Goal: Information Seeking & Learning: Learn about a topic

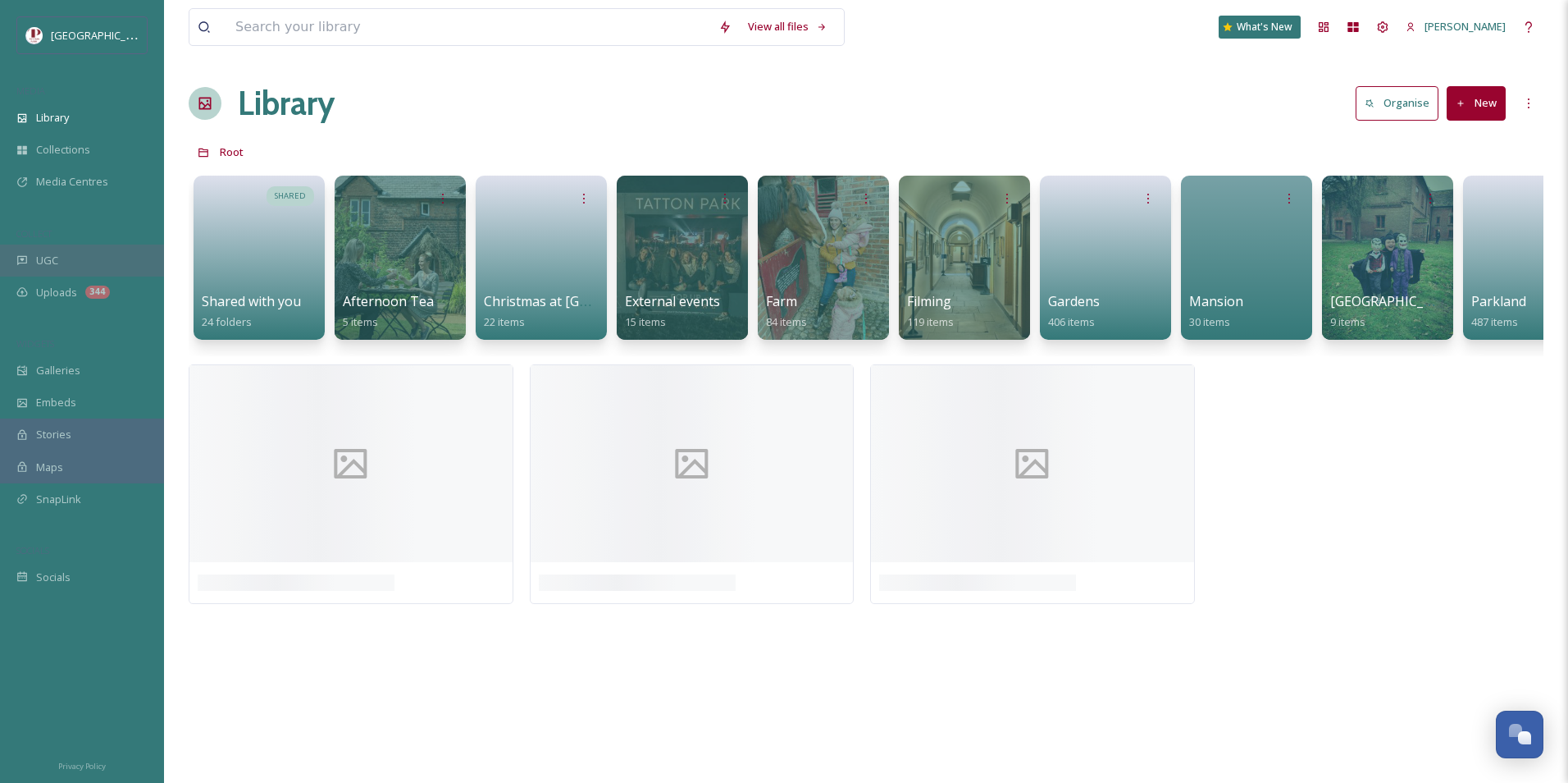
click at [138, 265] on div "UGC" at bounding box center [82, 260] width 164 height 32
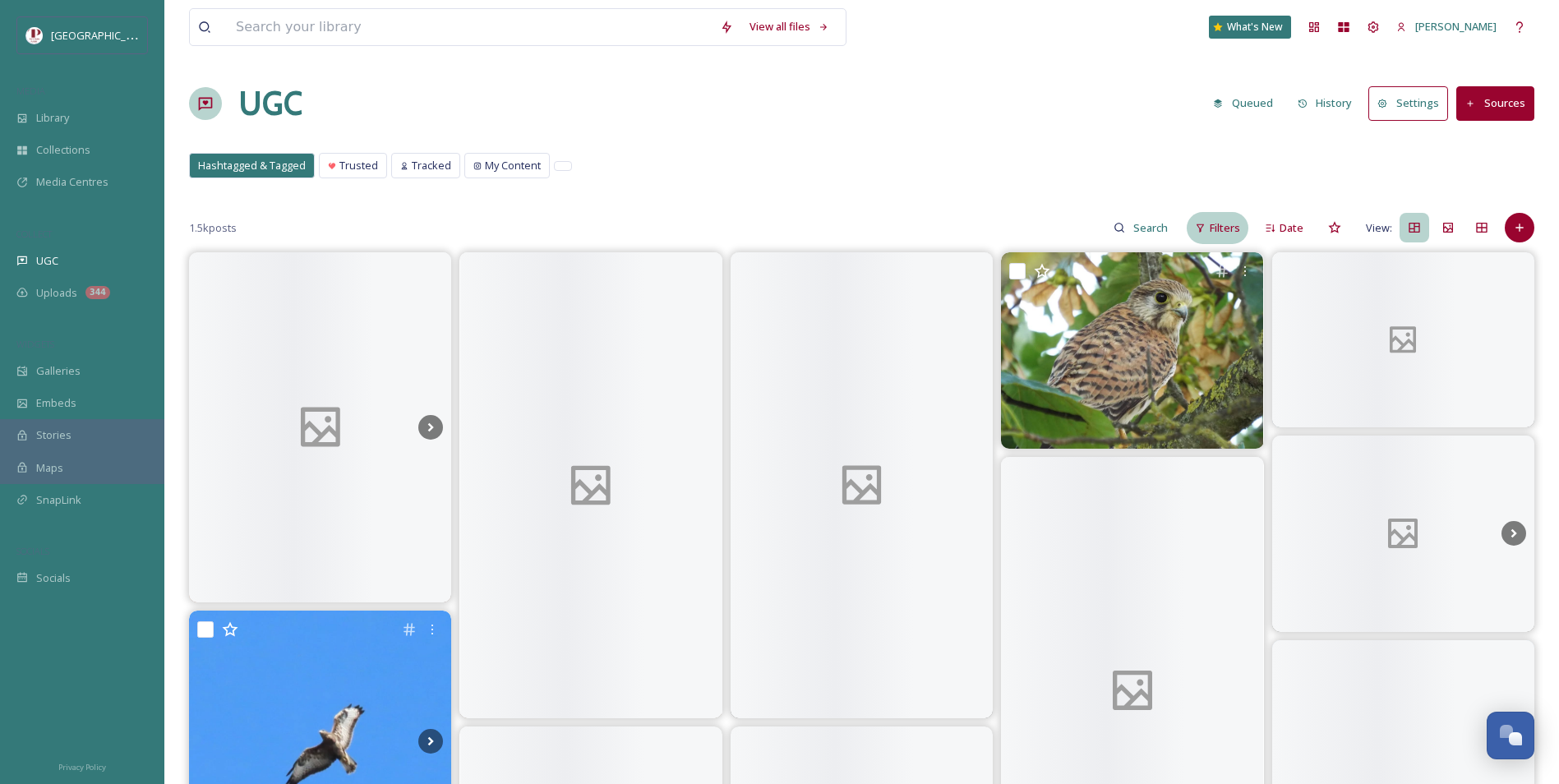
click at [1233, 232] on span "Filters" at bounding box center [1224, 228] width 30 height 16
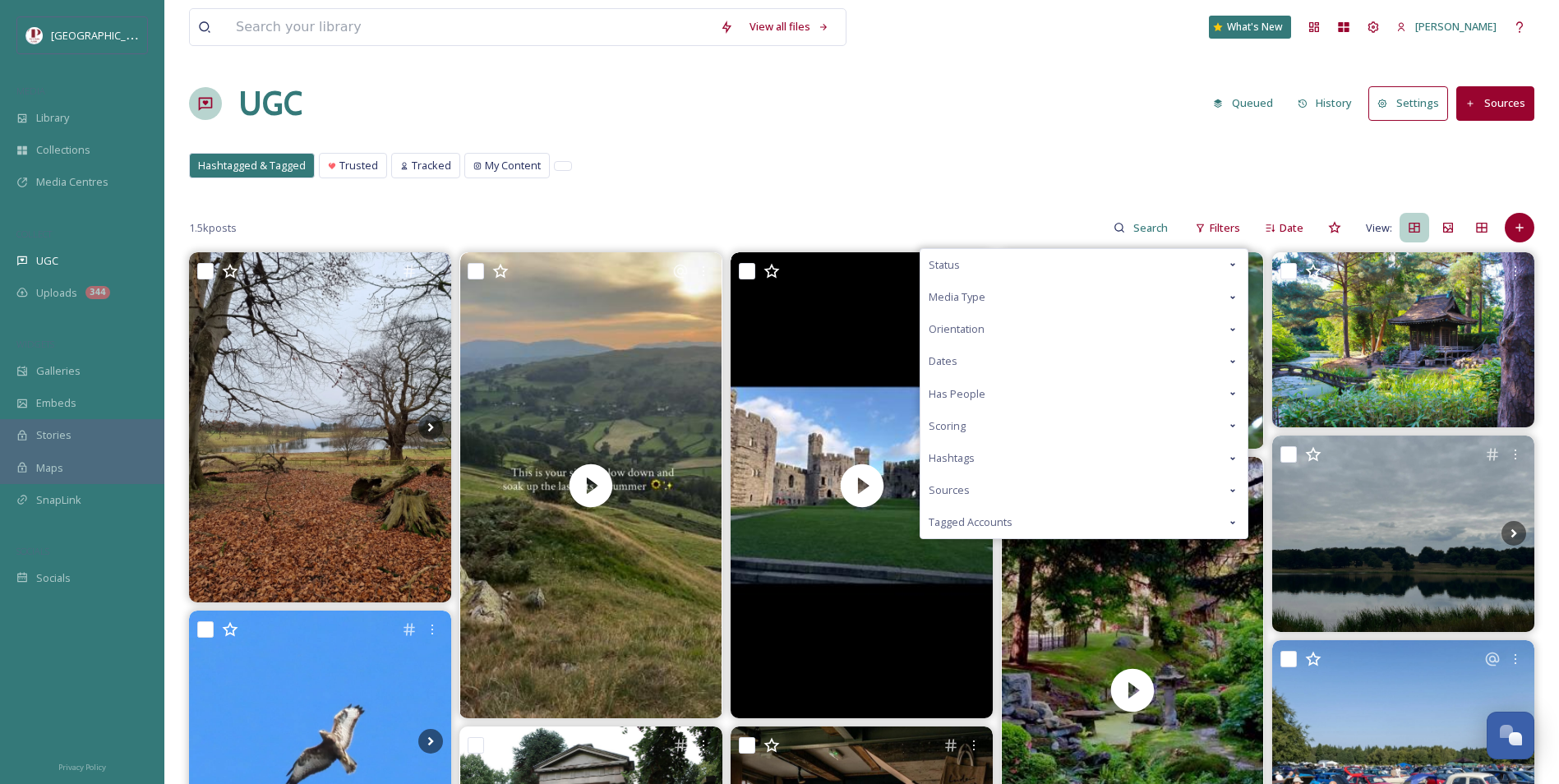
click at [989, 427] on div "Scoring" at bounding box center [1084, 425] width 327 height 32
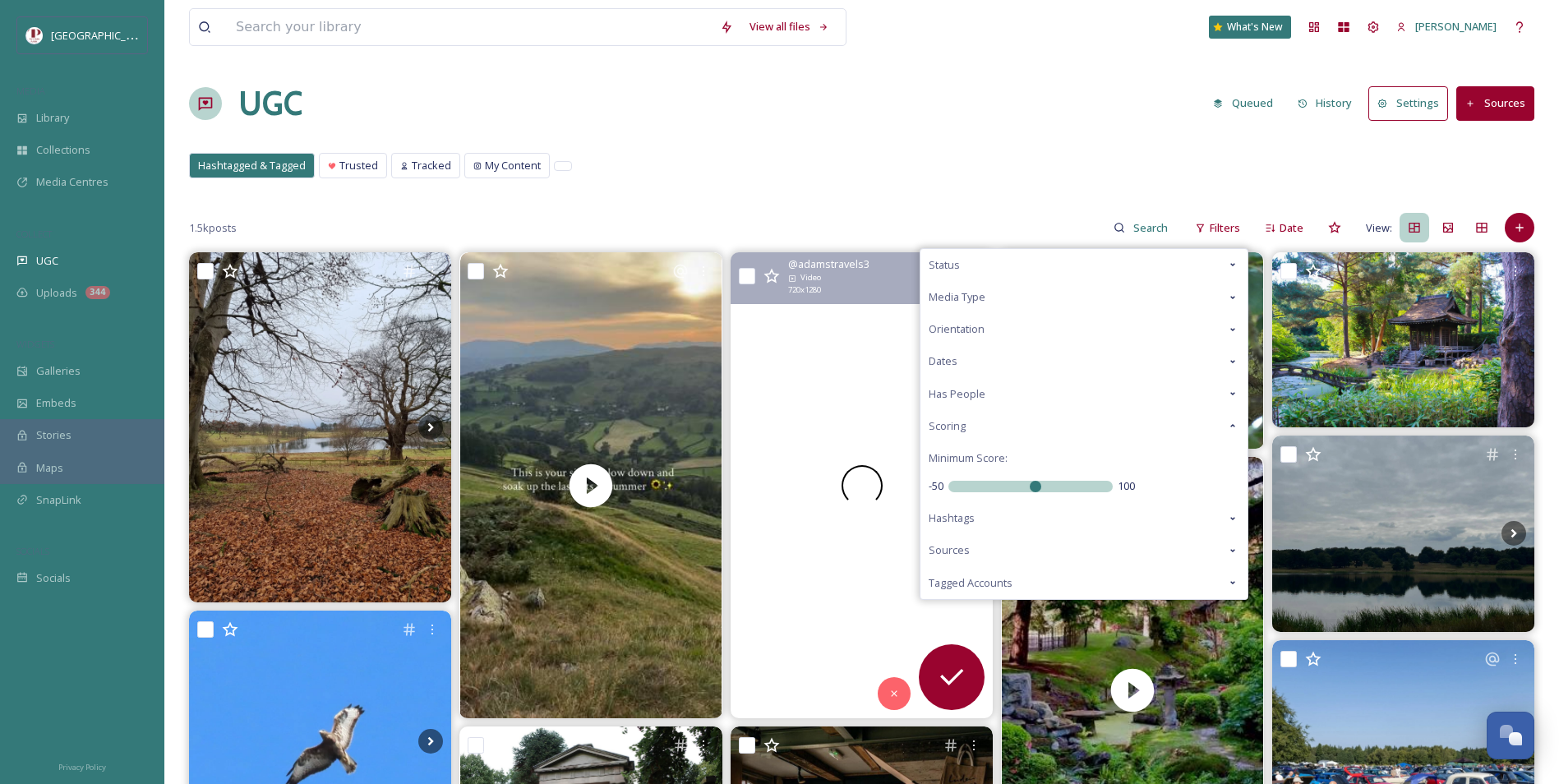
drag, startPoint x: 1037, startPoint y: 492, endPoint x: 871, endPoint y: 494, distance: 166.0
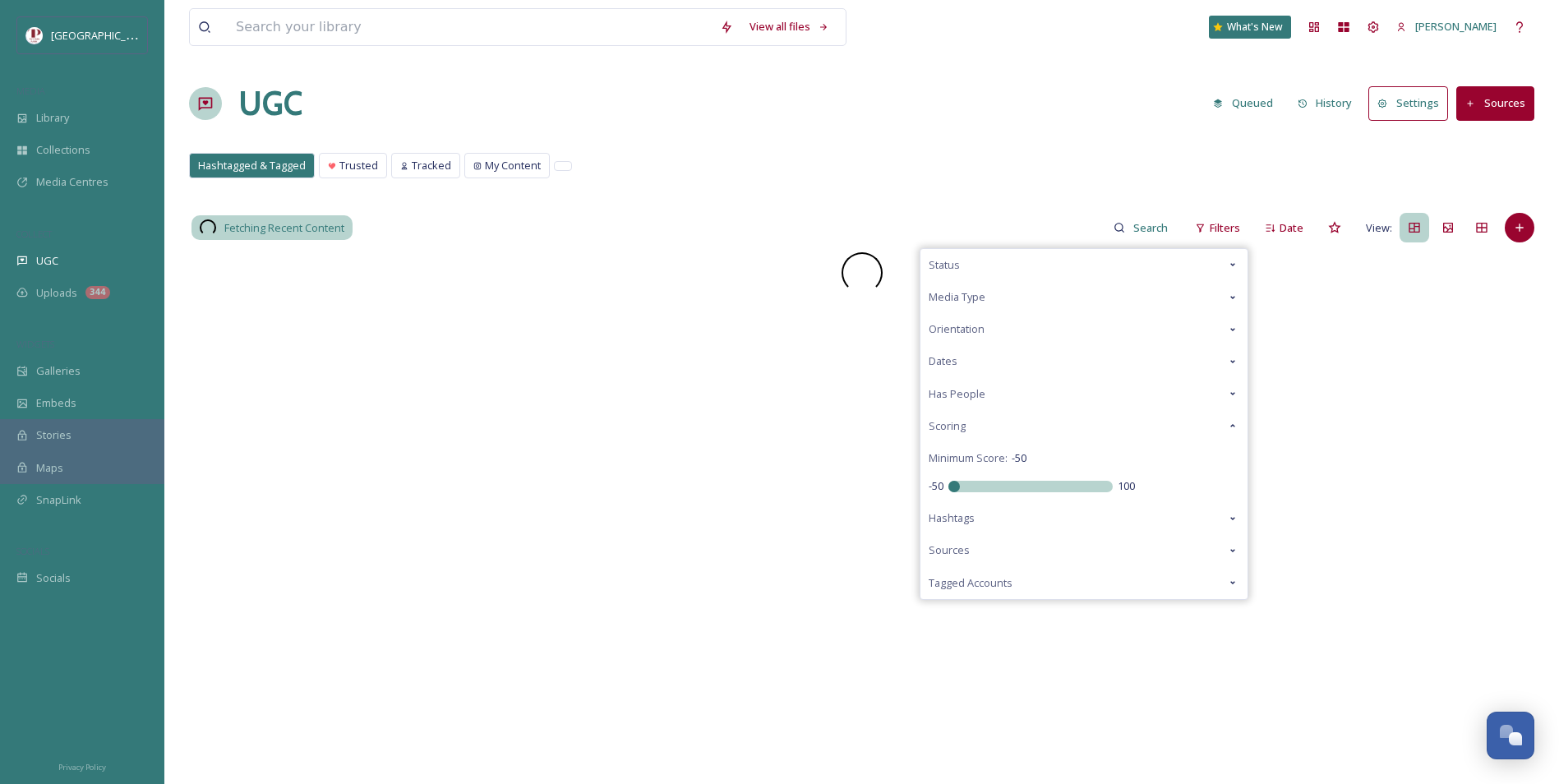
drag, startPoint x: 1043, startPoint y: 482, endPoint x: 778, endPoint y: 480, distance: 265.0
type input "-50"
click at [948, 483] on input "range" at bounding box center [1030, 487] width 165 height 12
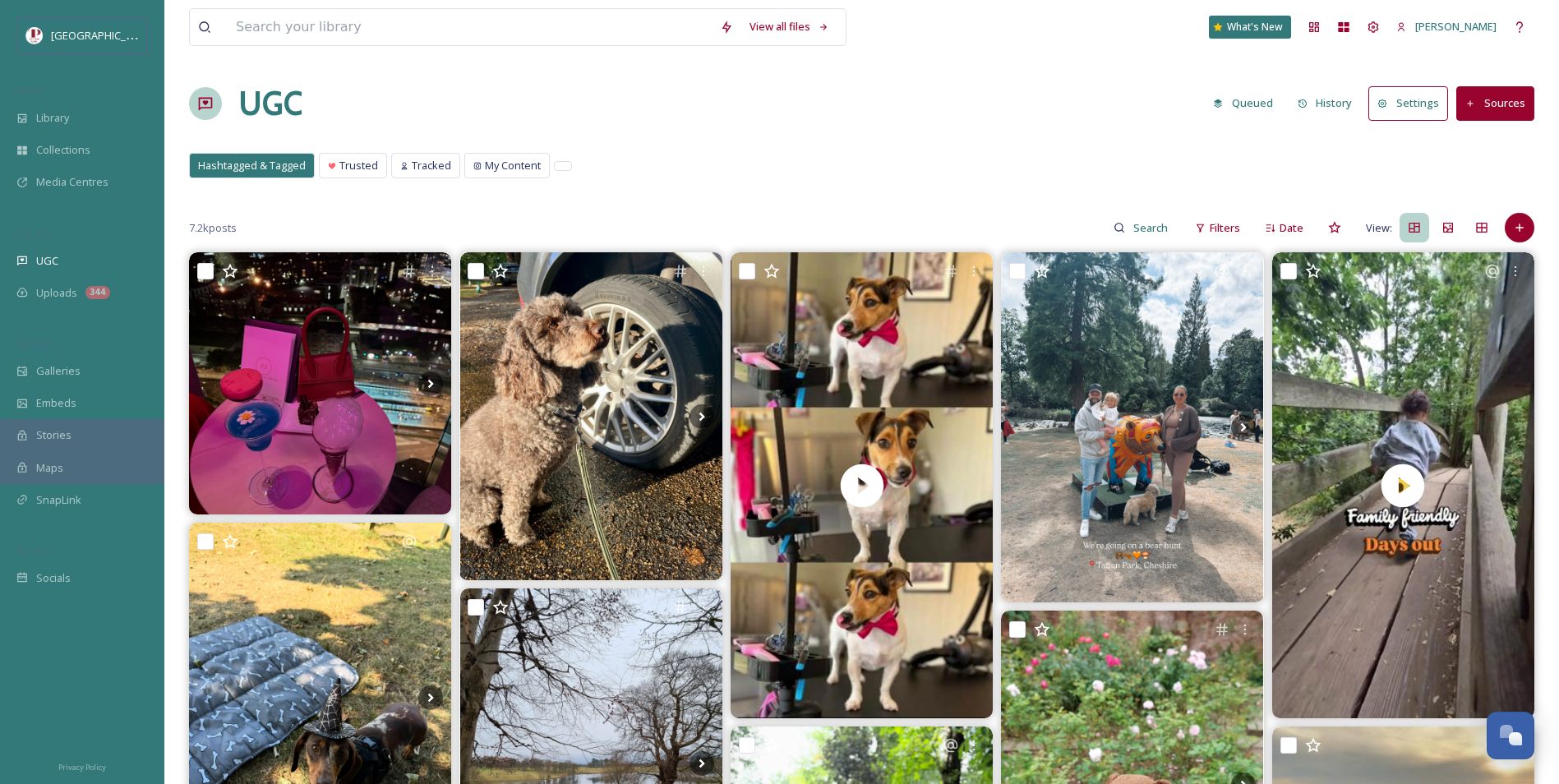
click at [790, 168] on div "Hashtagged & Tagged Trusted Tracked My Content Hashtagged & Tagged Trusted Trac…" at bounding box center [861, 170] width 1345 height 34
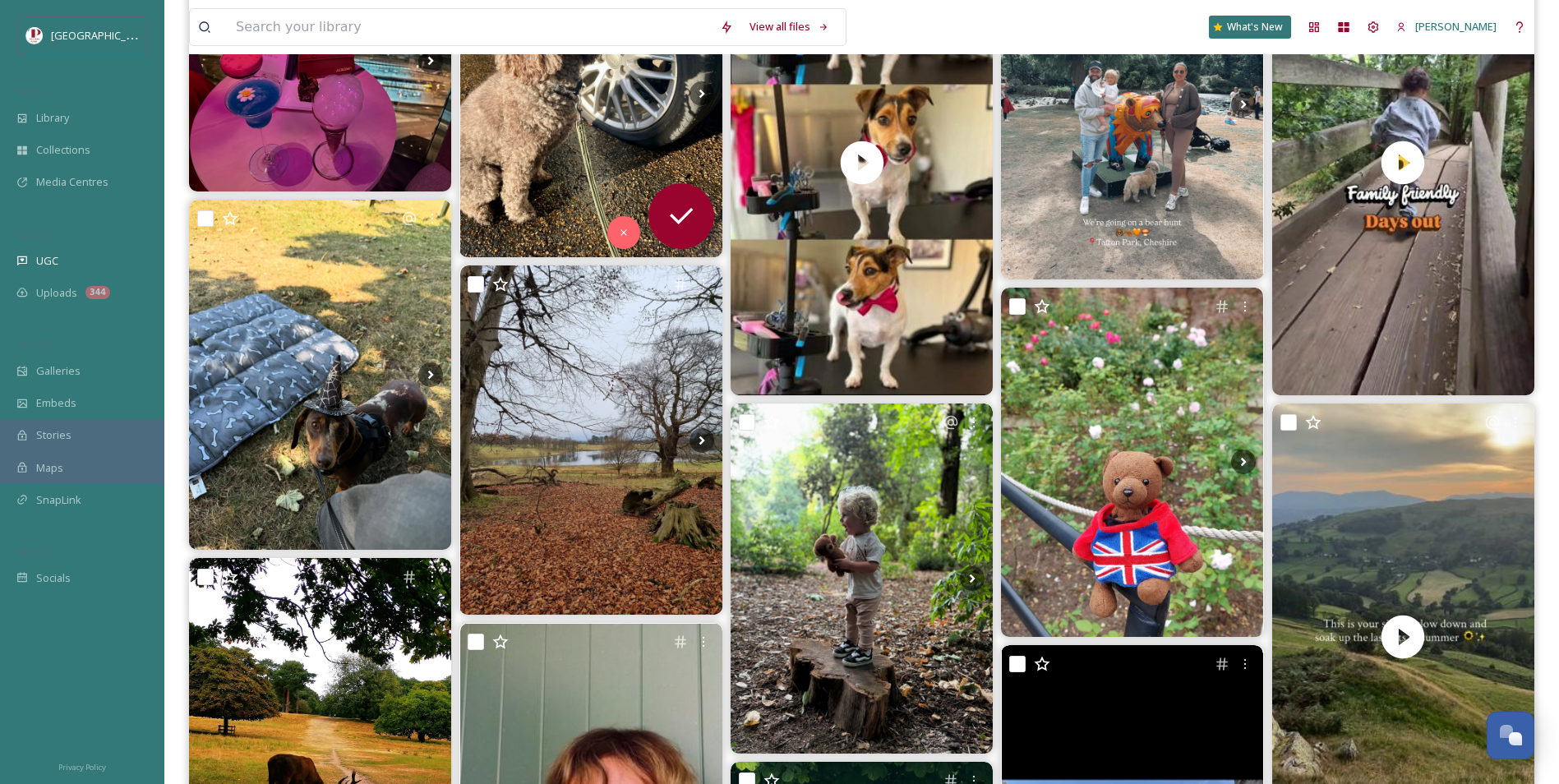
scroll to position [329, 0]
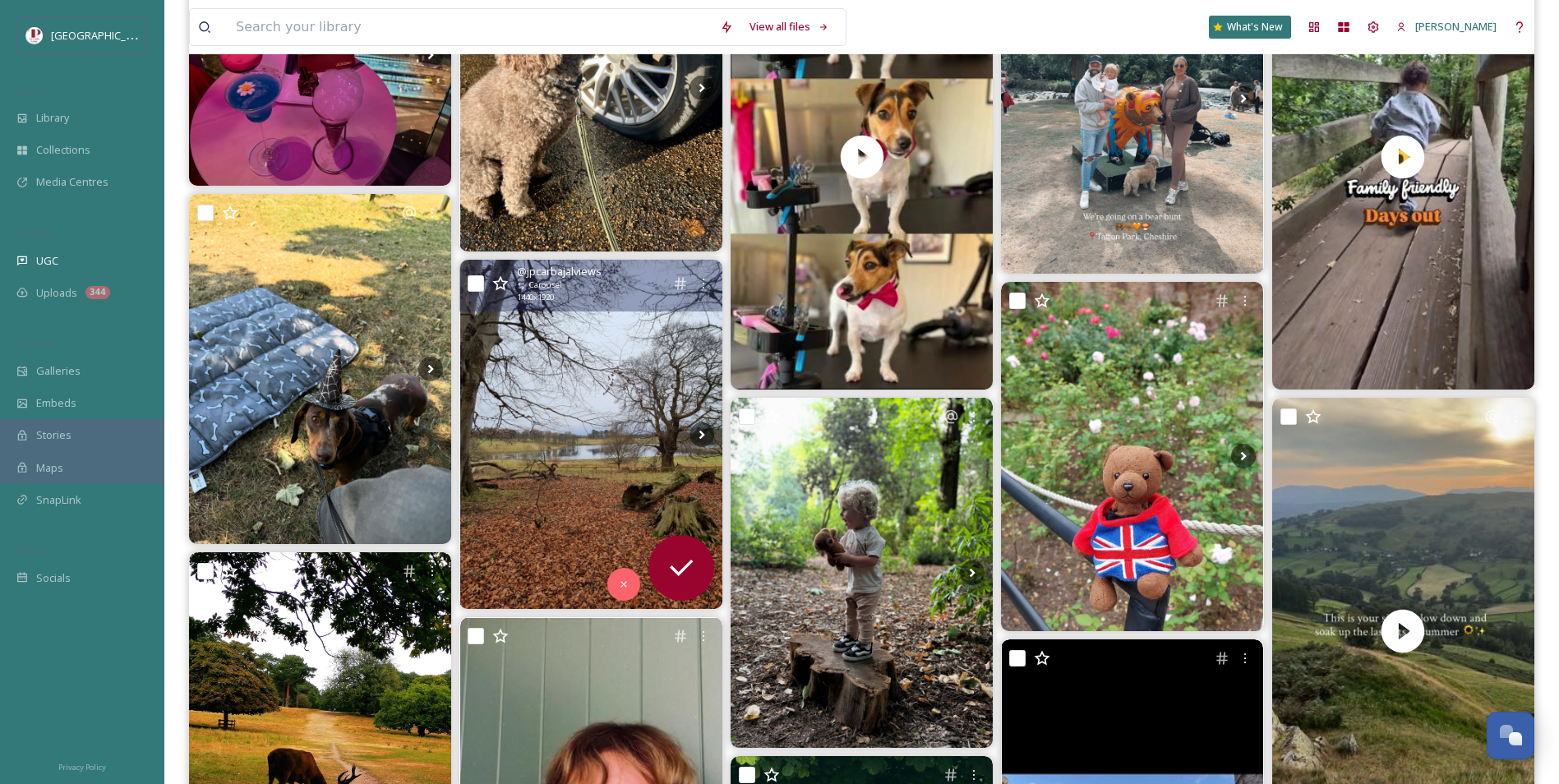
click at [561, 430] on img at bounding box center [591, 434] width 262 height 349
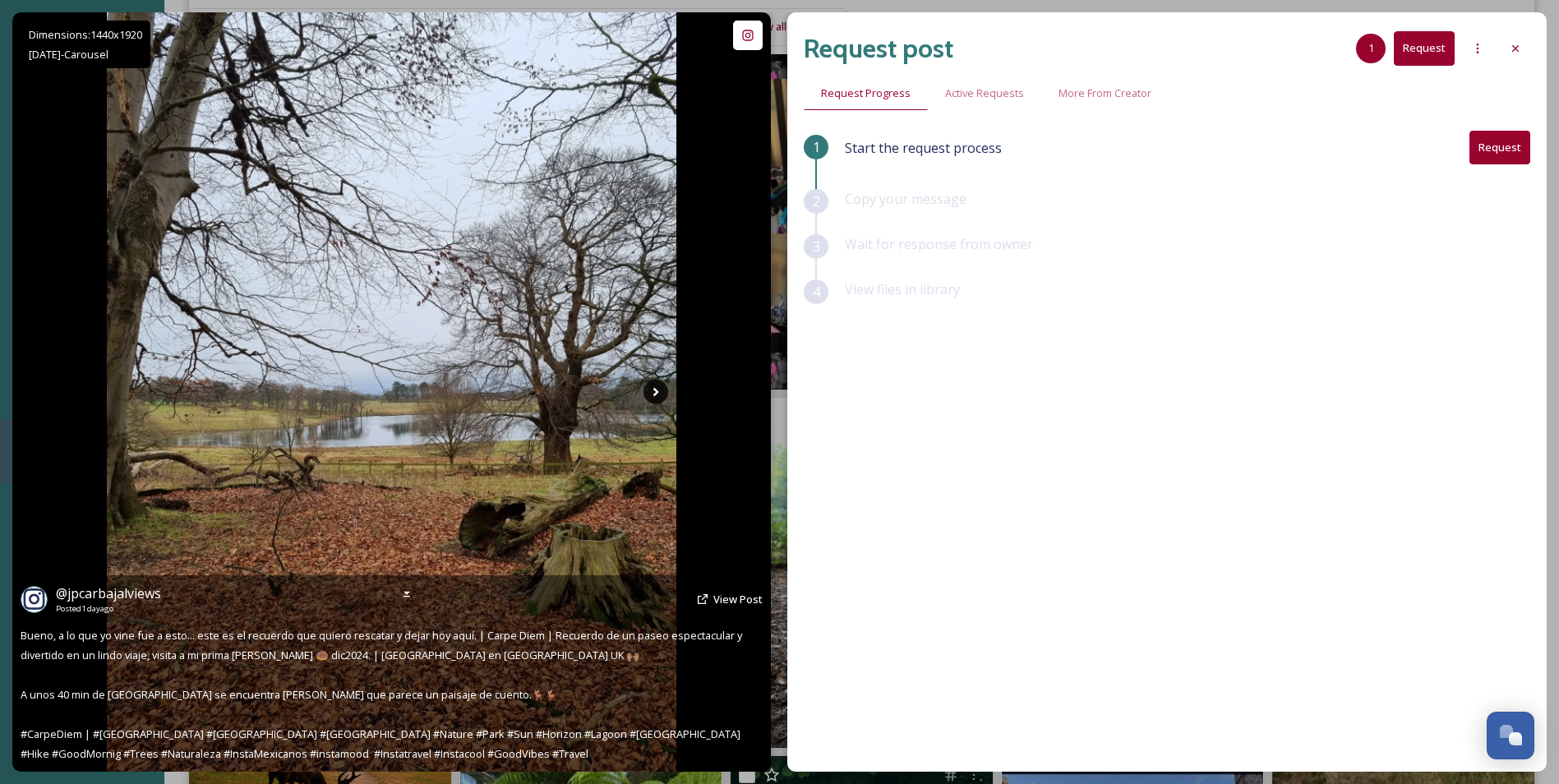
click at [647, 395] on icon at bounding box center [656, 391] width 24 height 24
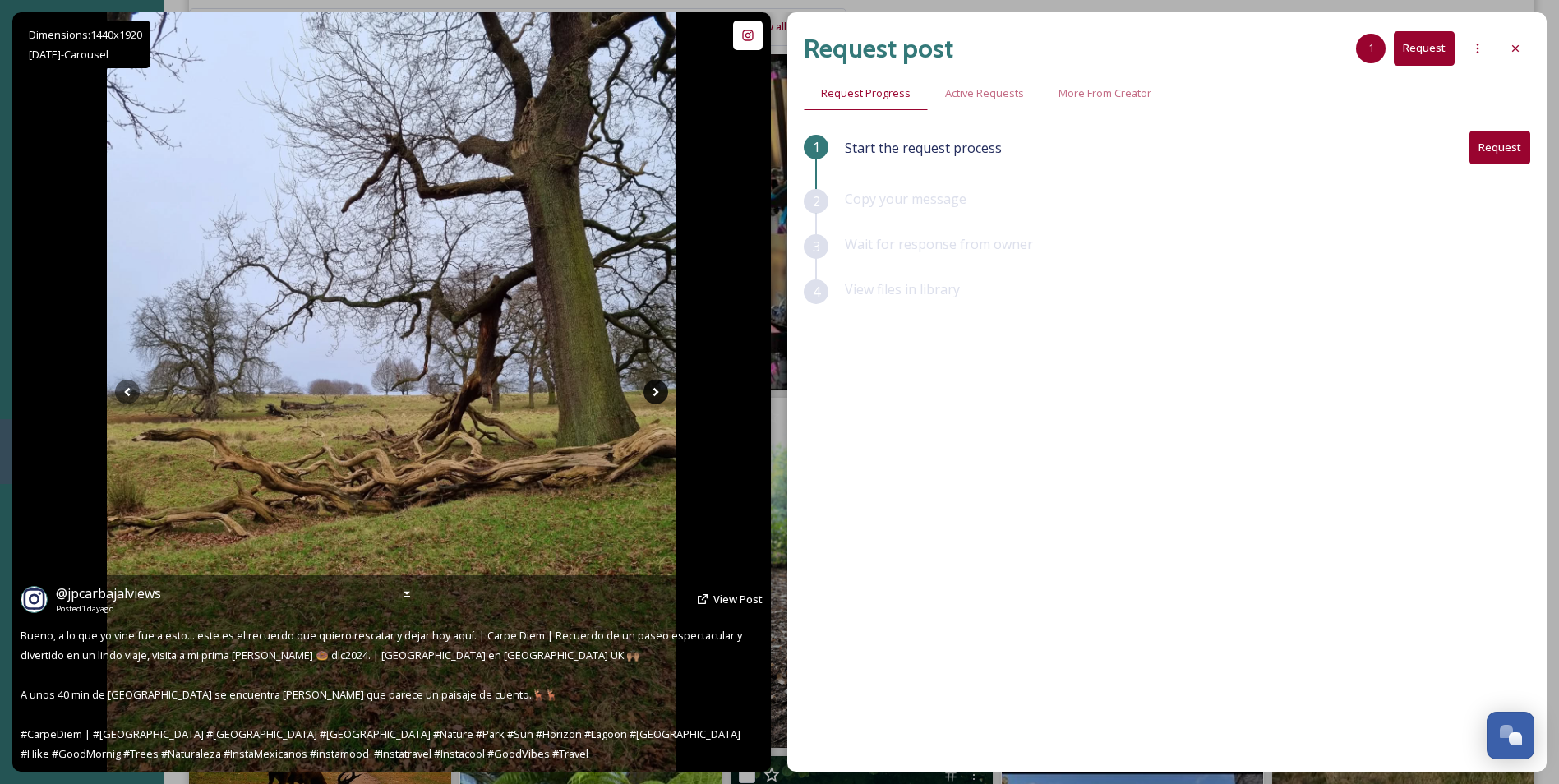
click at [647, 395] on icon at bounding box center [656, 391] width 24 height 24
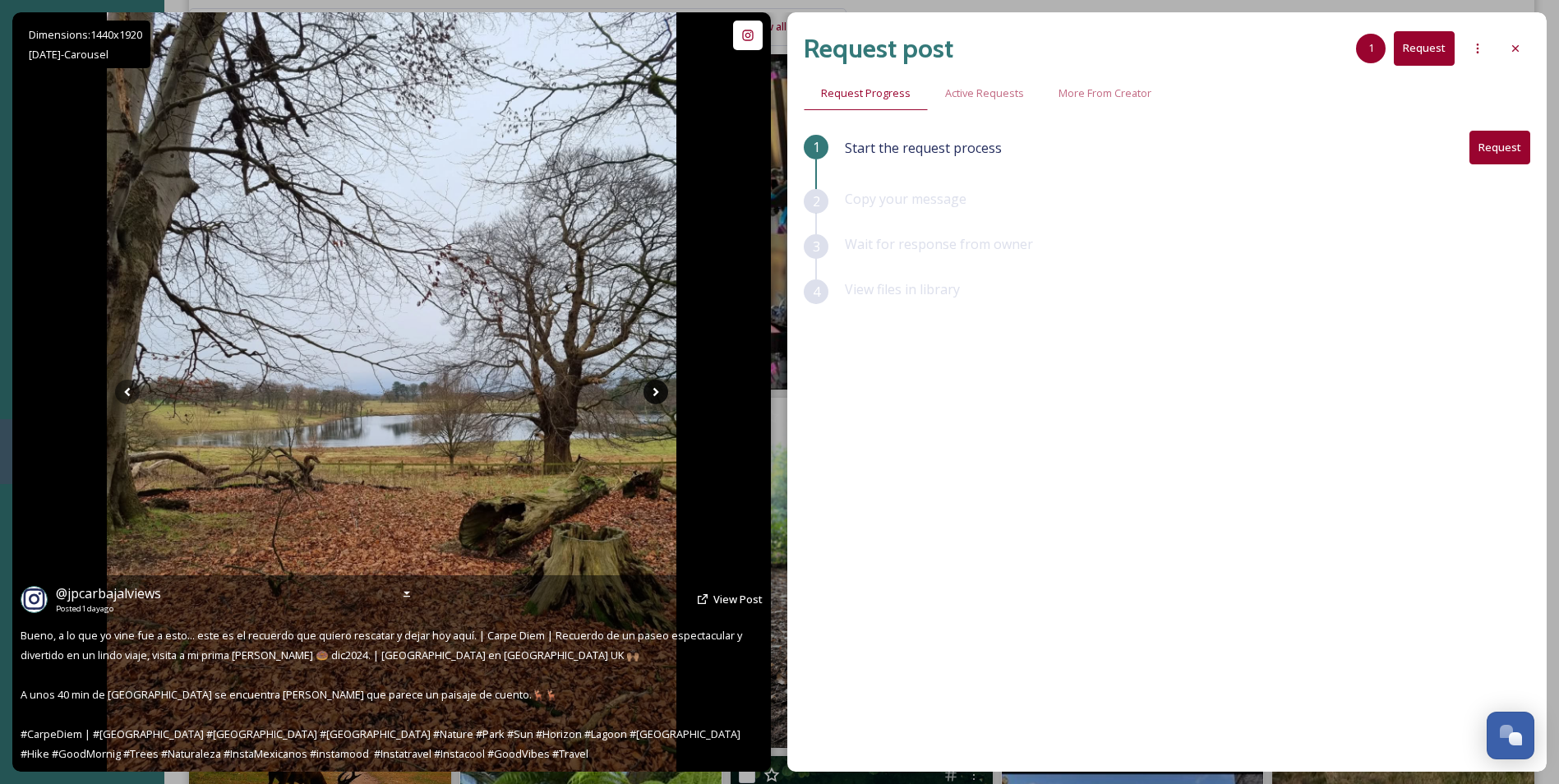
click at [647, 395] on icon at bounding box center [656, 391] width 24 height 24
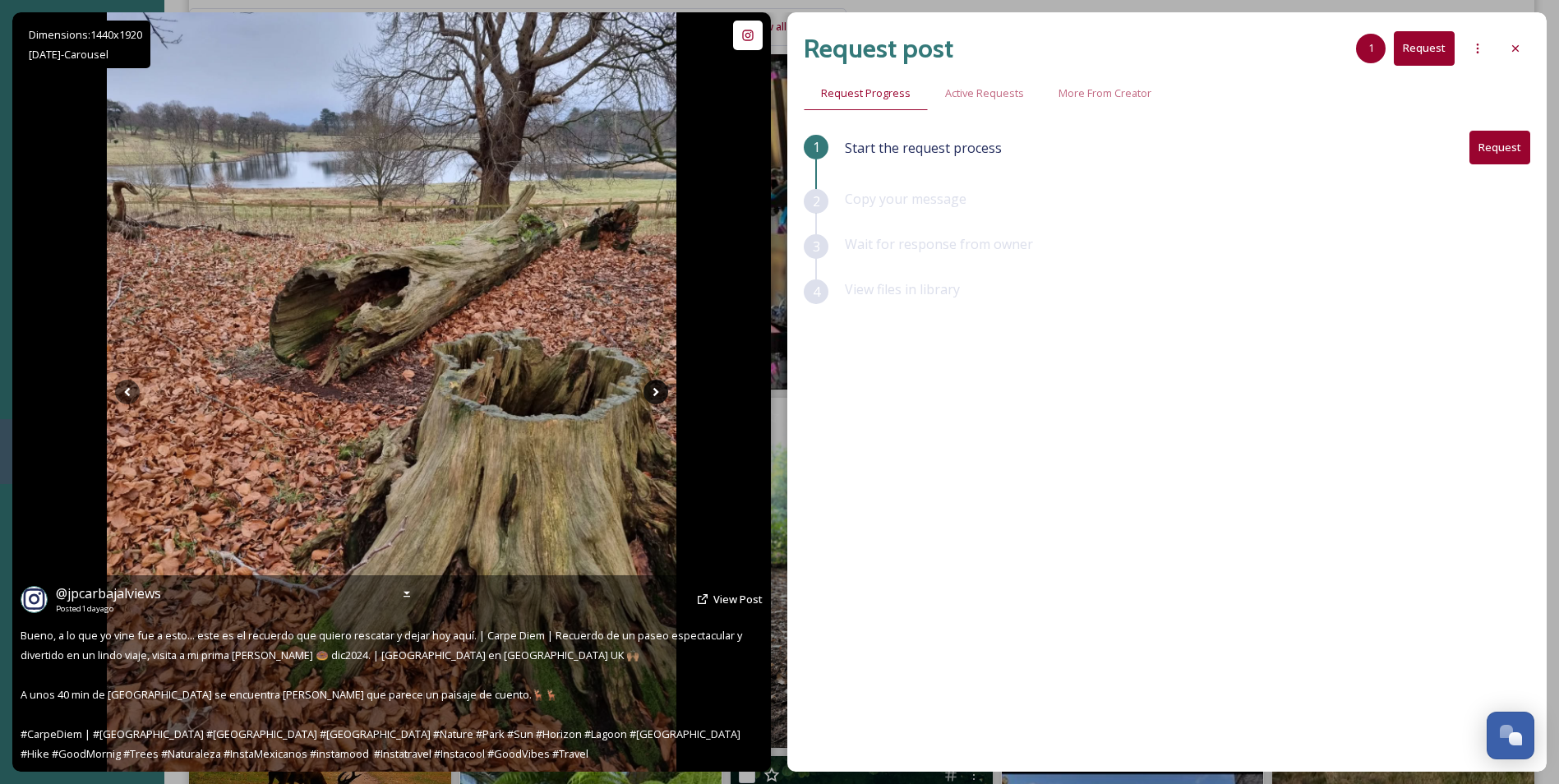
click at [647, 395] on icon at bounding box center [656, 391] width 24 height 24
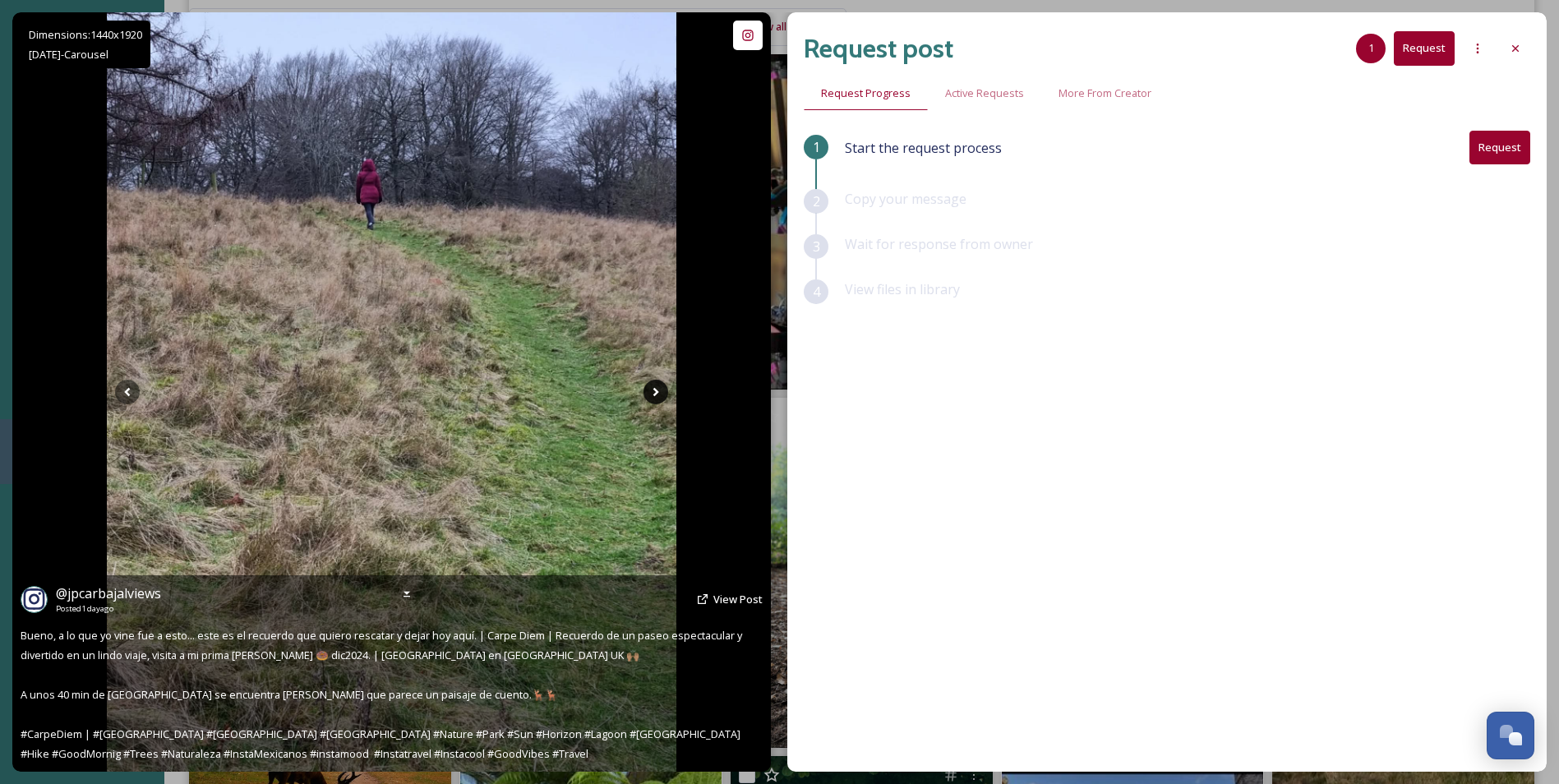
click at [647, 395] on icon at bounding box center [656, 391] width 24 height 24
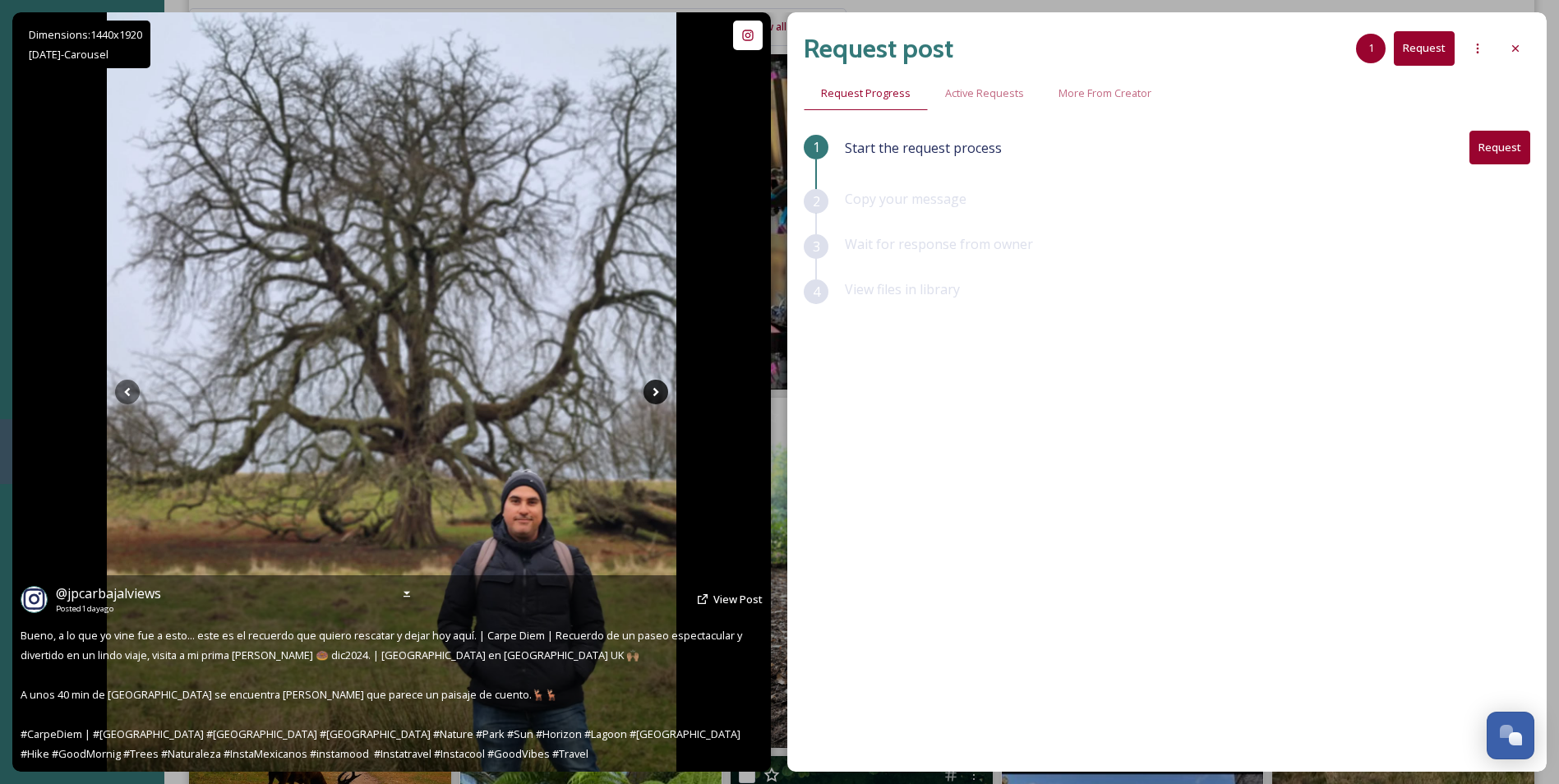
click at [647, 395] on icon at bounding box center [656, 391] width 24 height 24
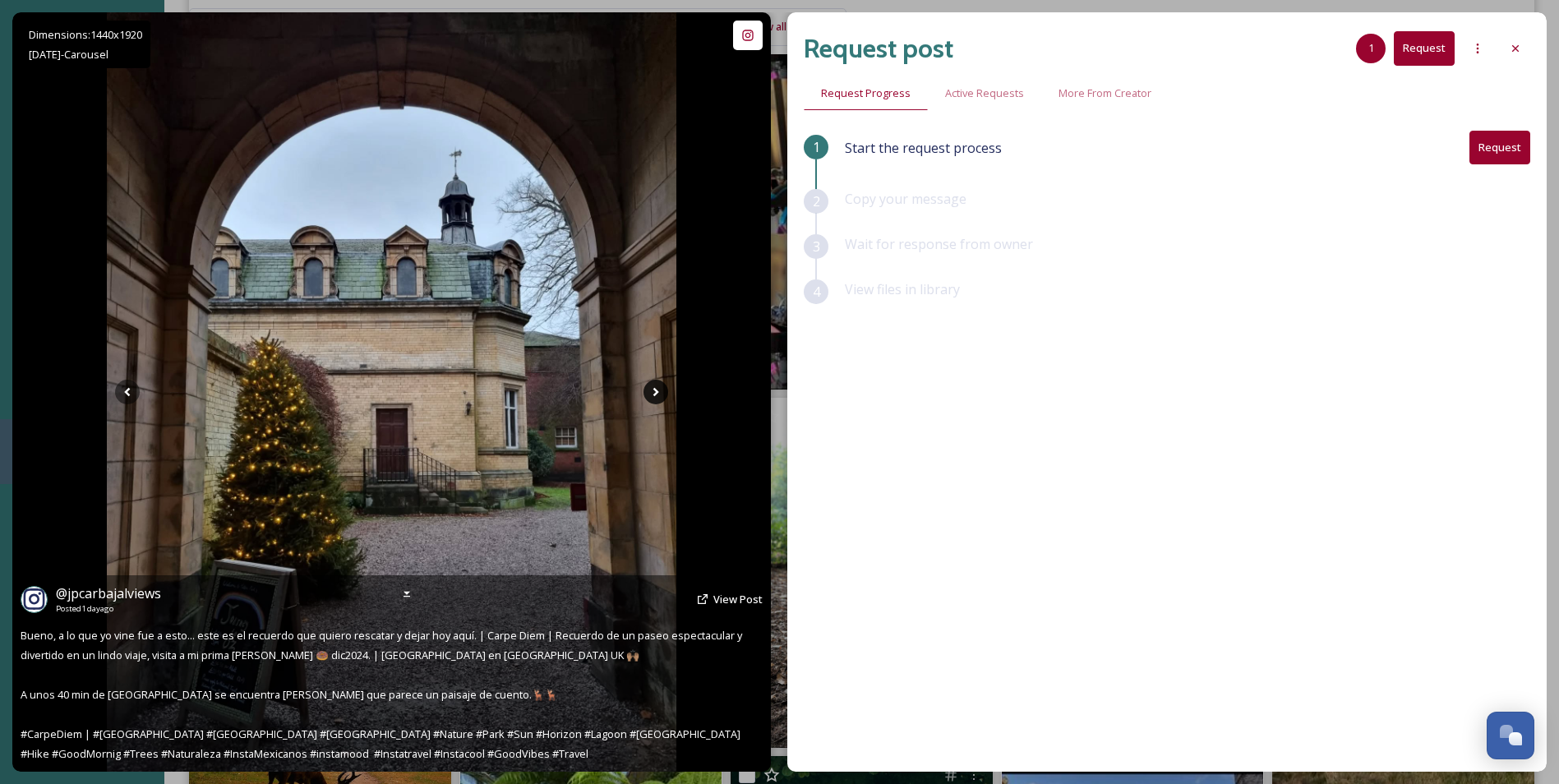
click at [647, 395] on icon at bounding box center [656, 391] width 24 height 24
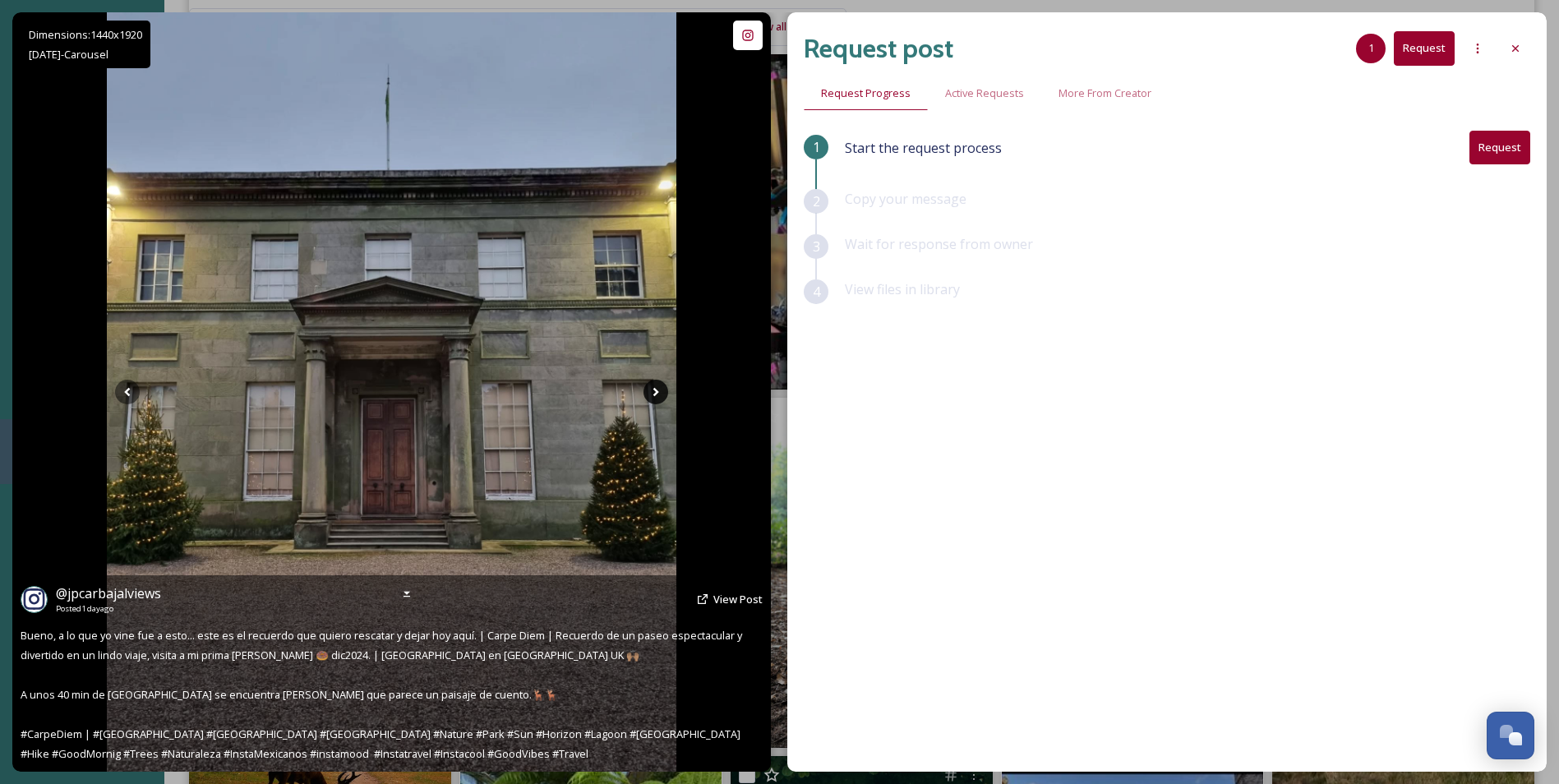
click at [647, 395] on icon at bounding box center [656, 391] width 24 height 24
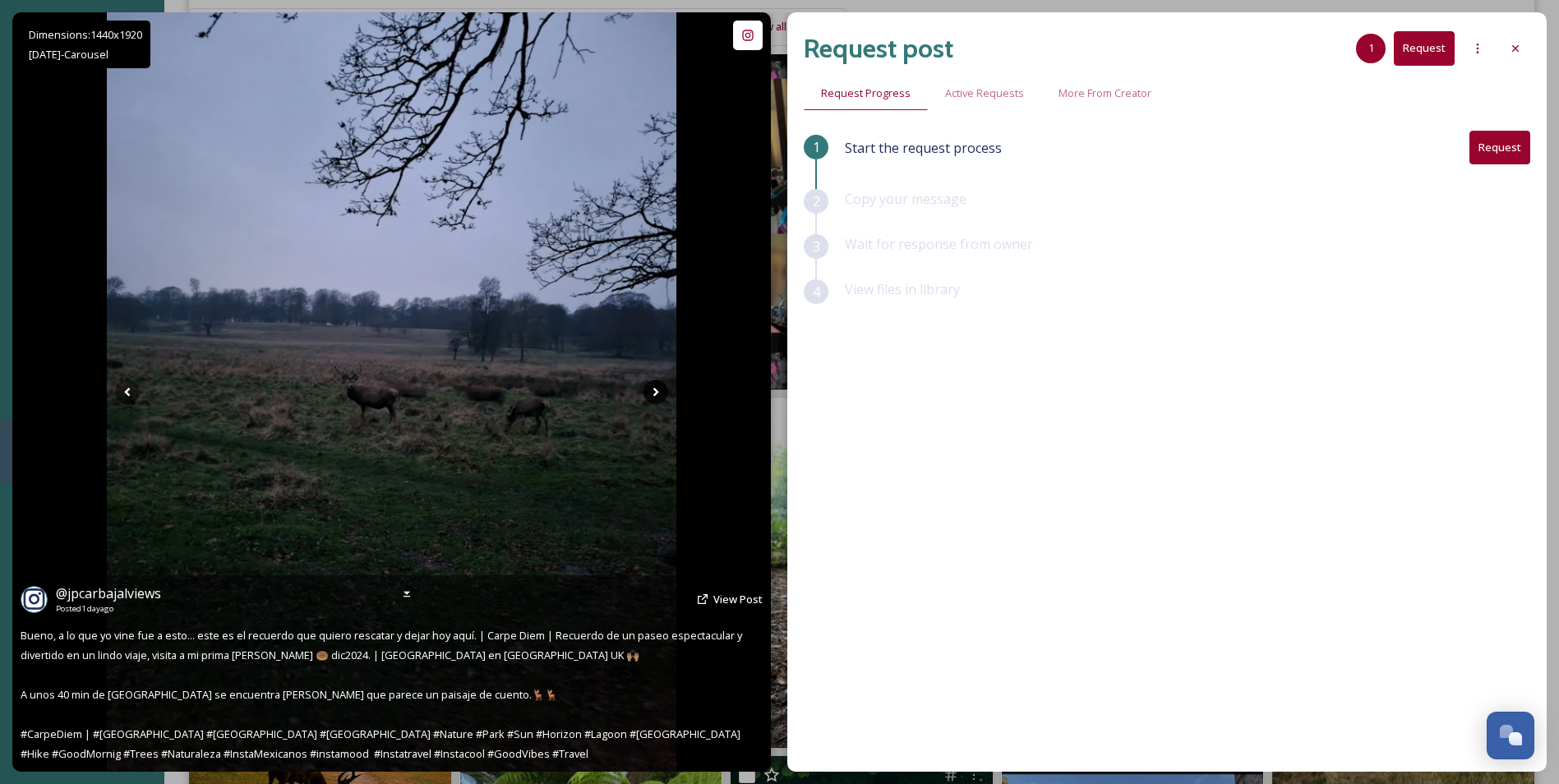
click at [647, 395] on icon at bounding box center [656, 391] width 24 height 24
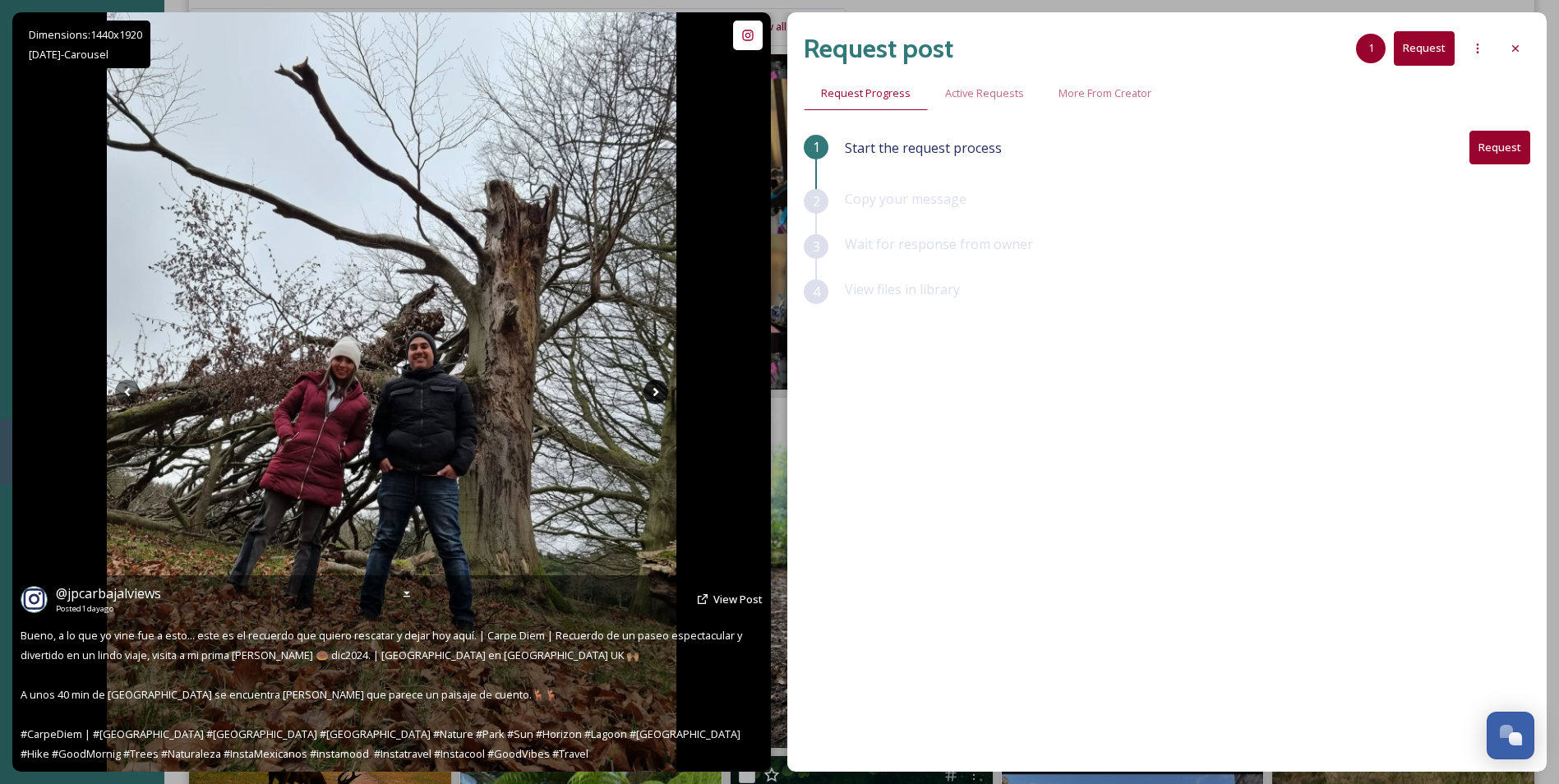
click at [647, 395] on icon at bounding box center [656, 391] width 24 height 24
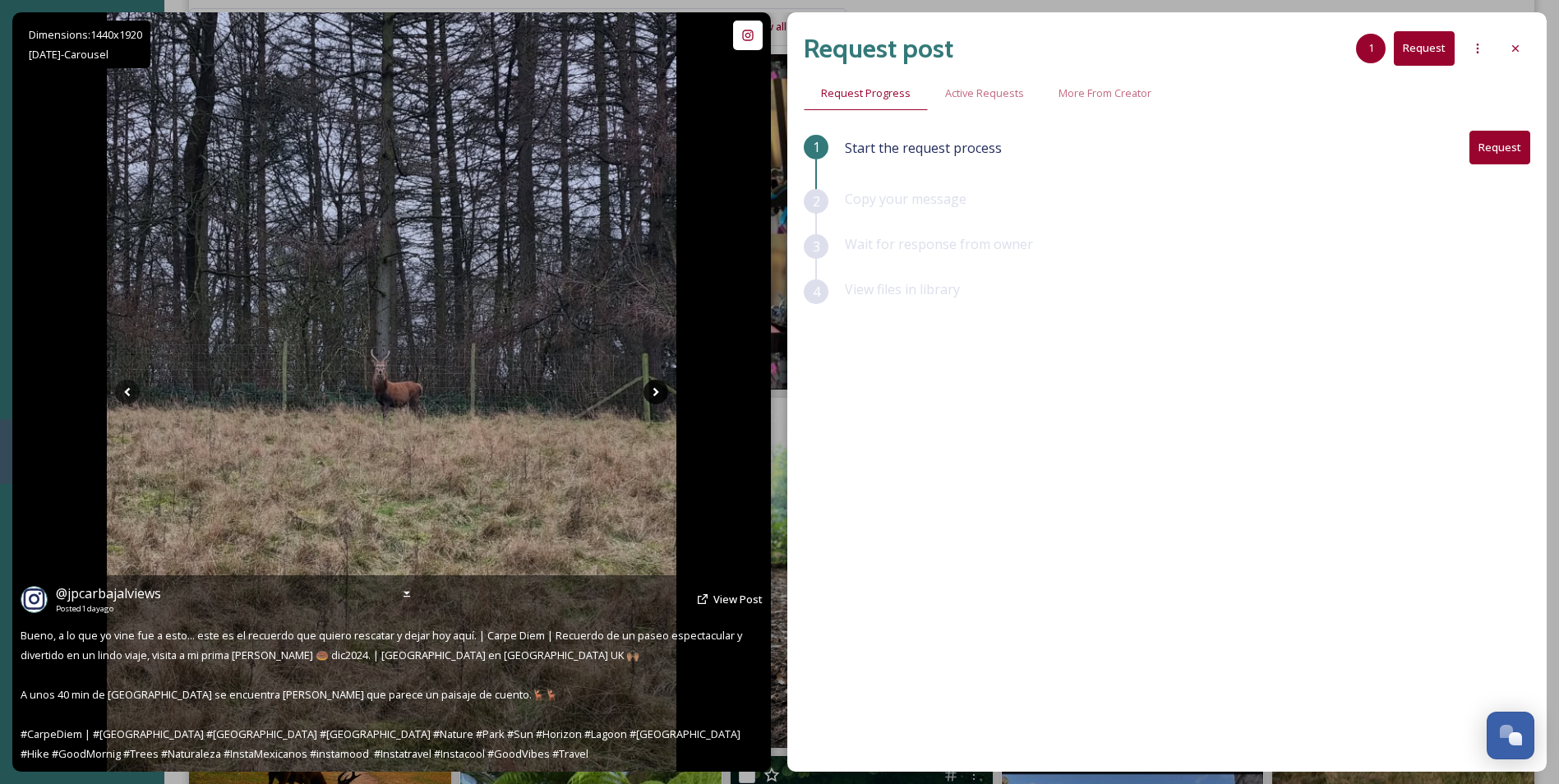
click at [647, 395] on icon at bounding box center [656, 391] width 24 height 24
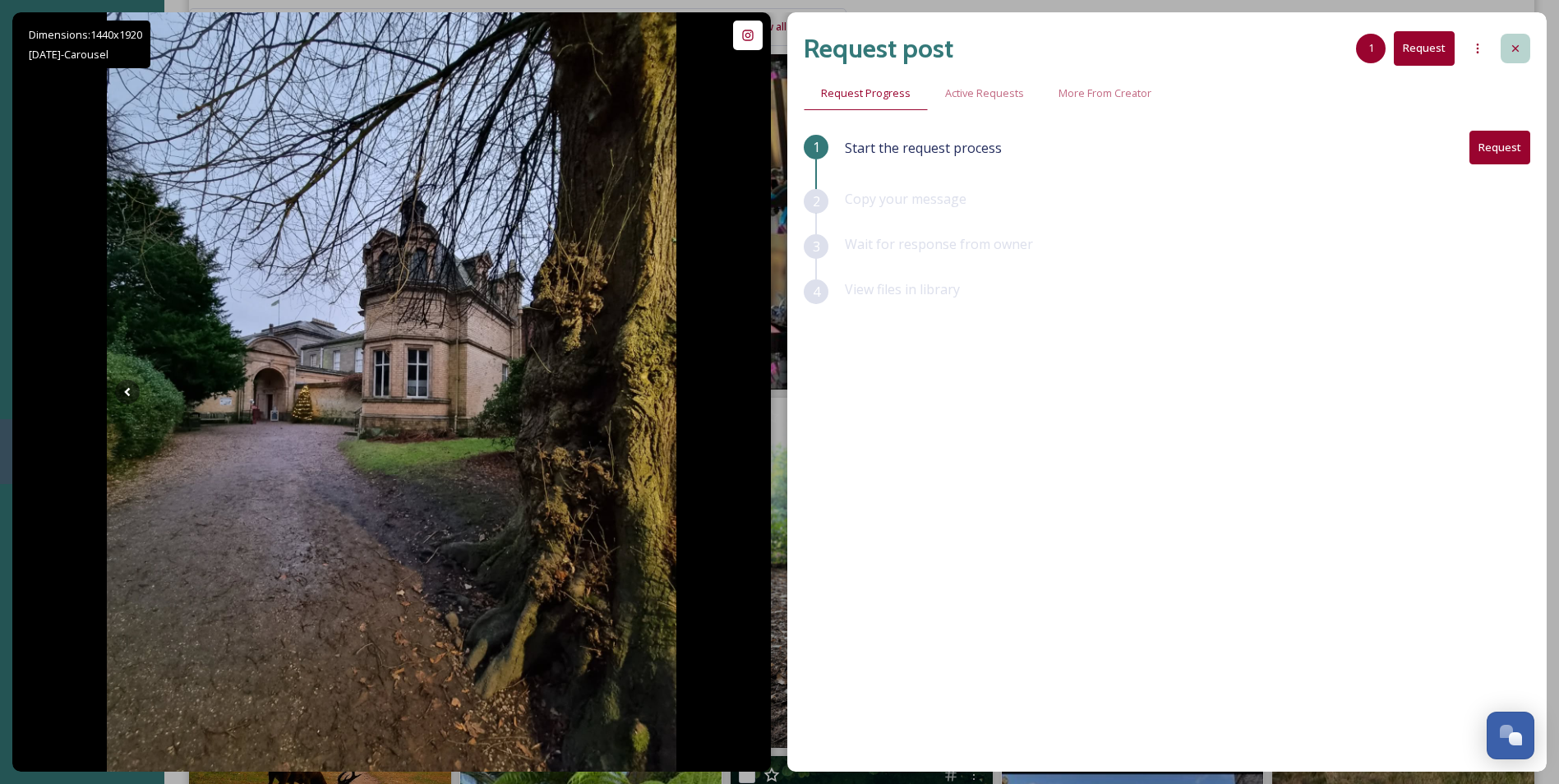
click at [1523, 45] on div at bounding box center [1516, 49] width 29 height 29
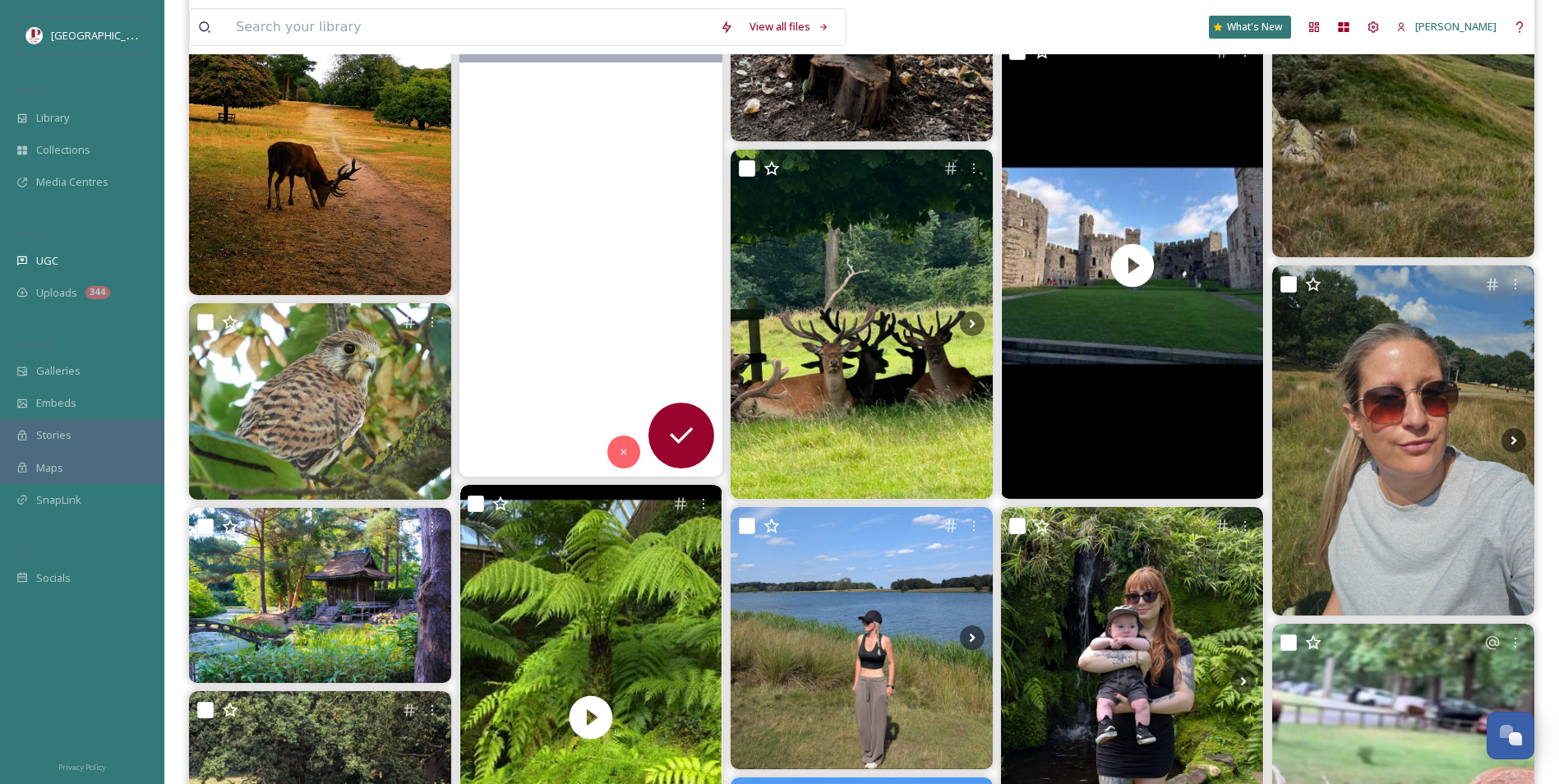
scroll to position [1233, 0]
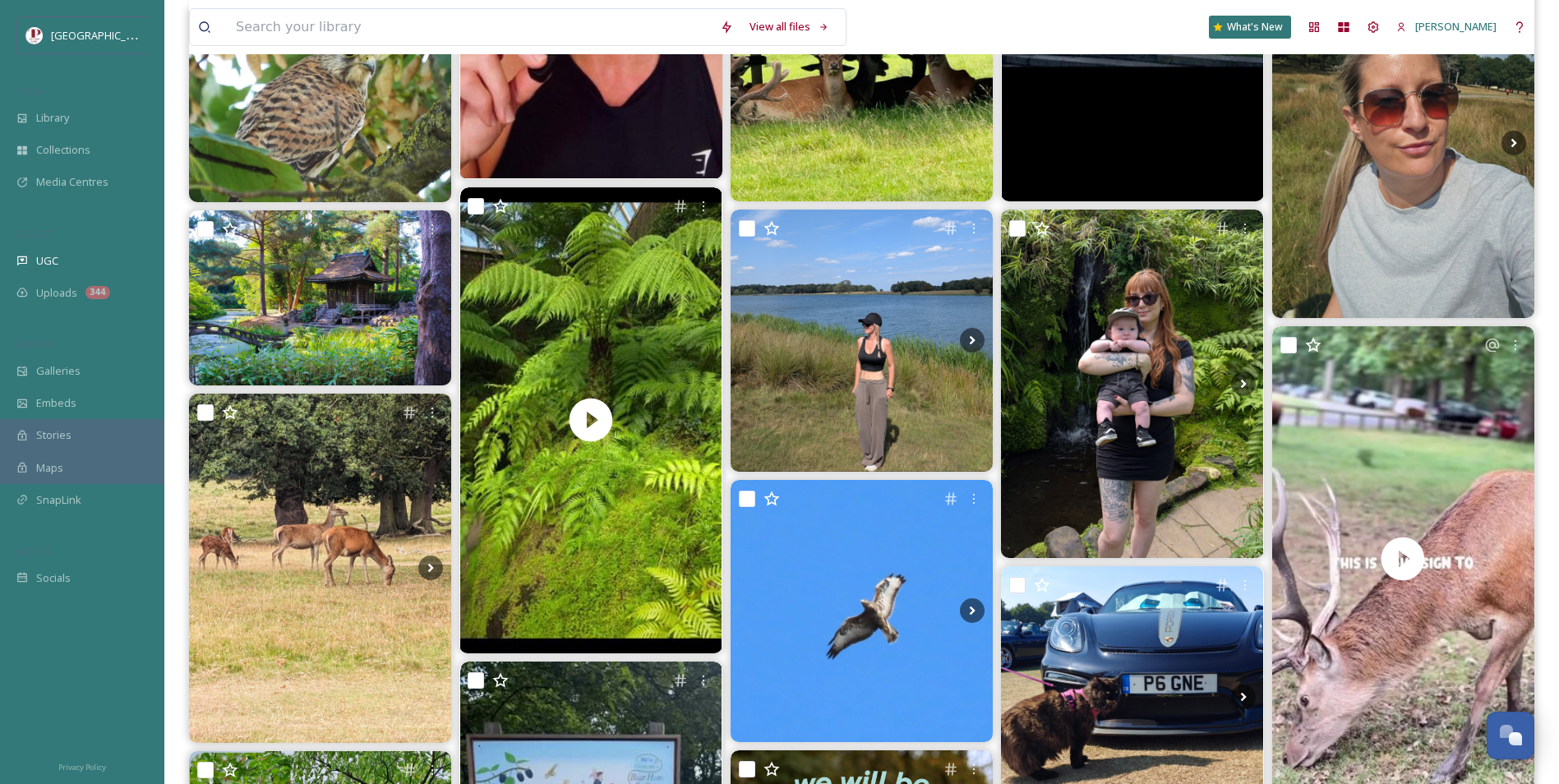
click at [70, 311] on div "[GEOGRAPHIC_DATA] Collections Media Centres COLLECT UGC Uploads 344 WIDGETS Gal…" at bounding box center [82, 305] width 165 height 577
click at [68, 302] on div "Uploads 344" at bounding box center [82, 293] width 165 height 32
